Goal: Task Accomplishment & Management: Complete application form

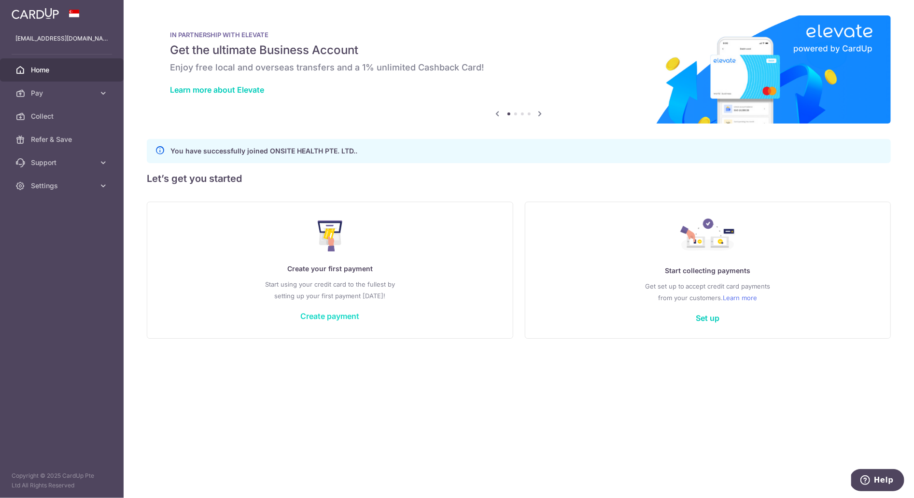
click at [336, 315] on link "Create payment" at bounding box center [329, 316] width 59 height 10
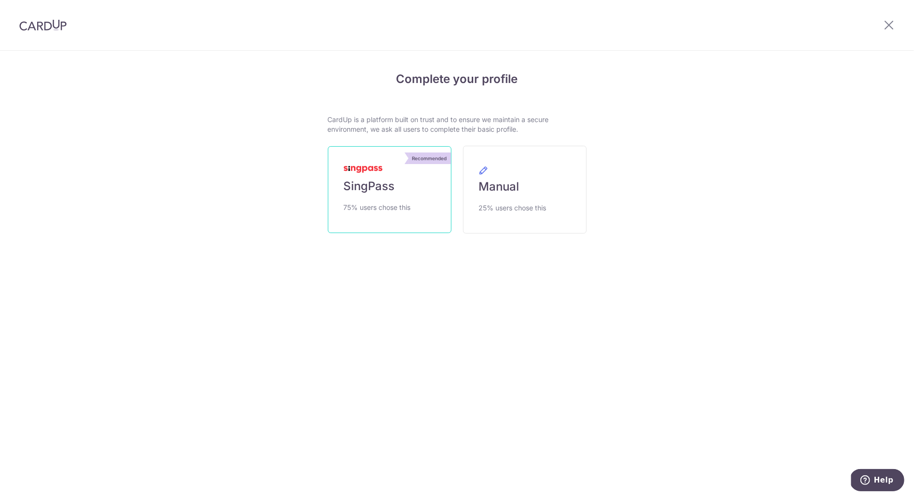
click at [390, 195] on link "Recommended SingPass 75% users chose this" at bounding box center [390, 189] width 124 height 87
click at [496, 189] on span "Manual" at bounding box center [499, 186] width 41 height 15
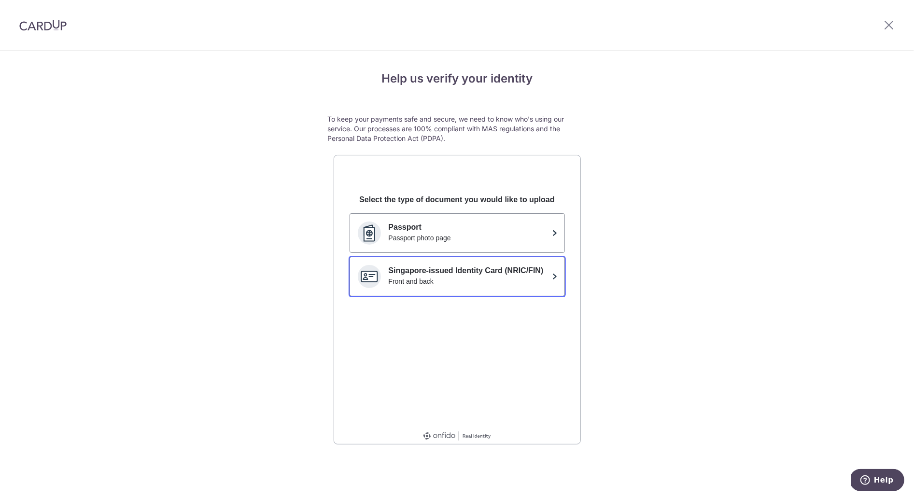
click at [522, 277] on div "Front and back" at bounding box center [468, 282] width 159 height 10
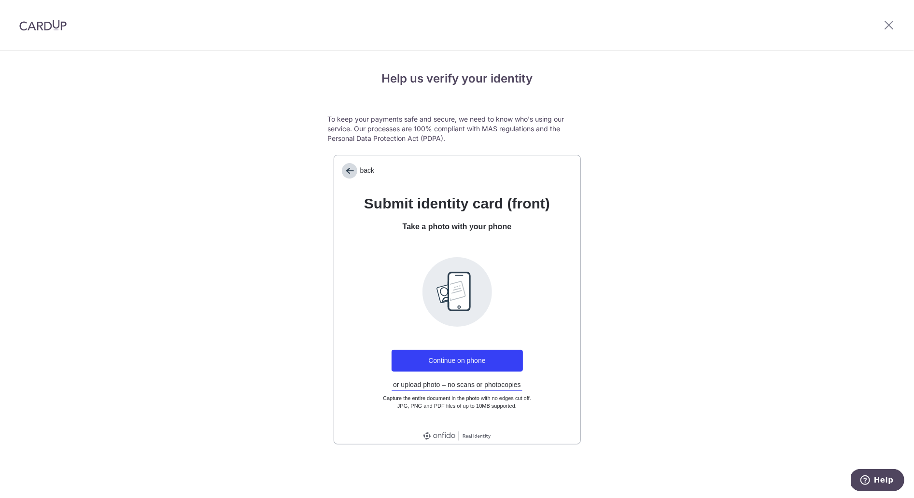
click at [350, 169] on span "back" at bounding box center [349, 170] width 15 height 15
